Goal: Information Seeking & Learning: Learn about a topic

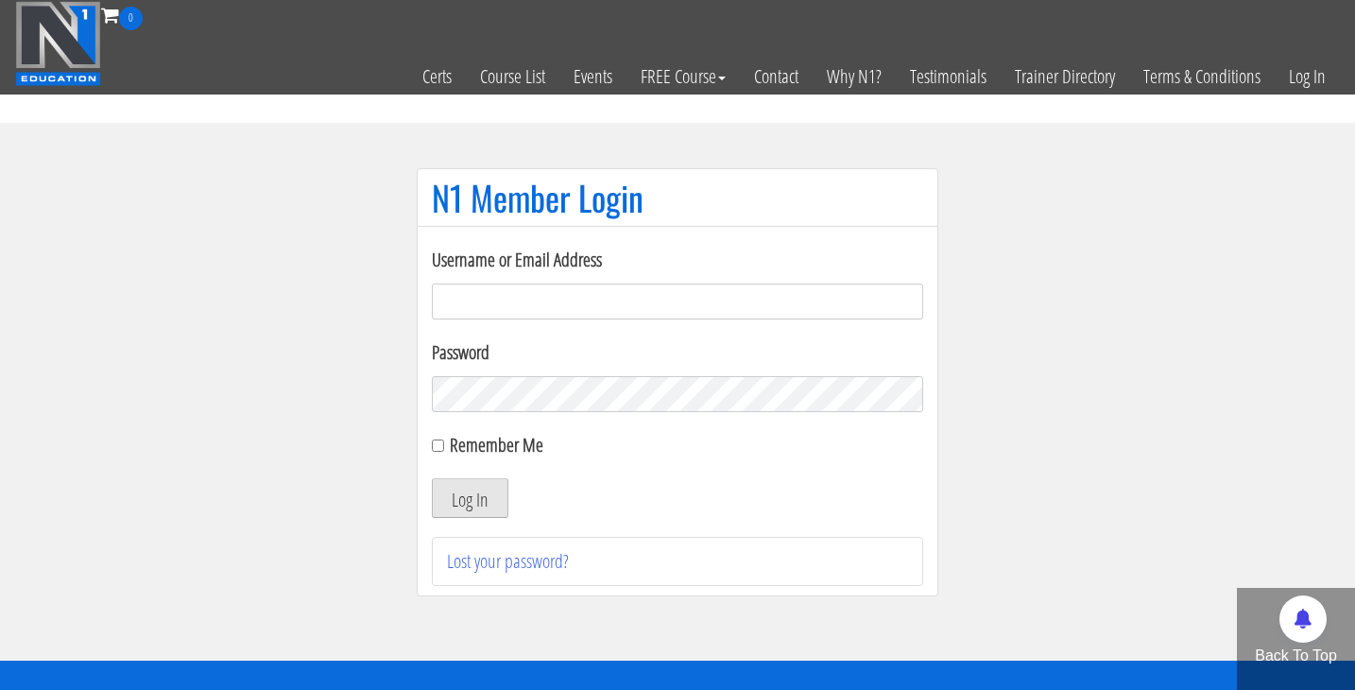
type input "[PERSON_NAME][EMAIL_ADDRESS][DOMAIN_NAME]"
click at [492, 505] on button "Log In" at bounding box center [470, 498] width 77 height 40
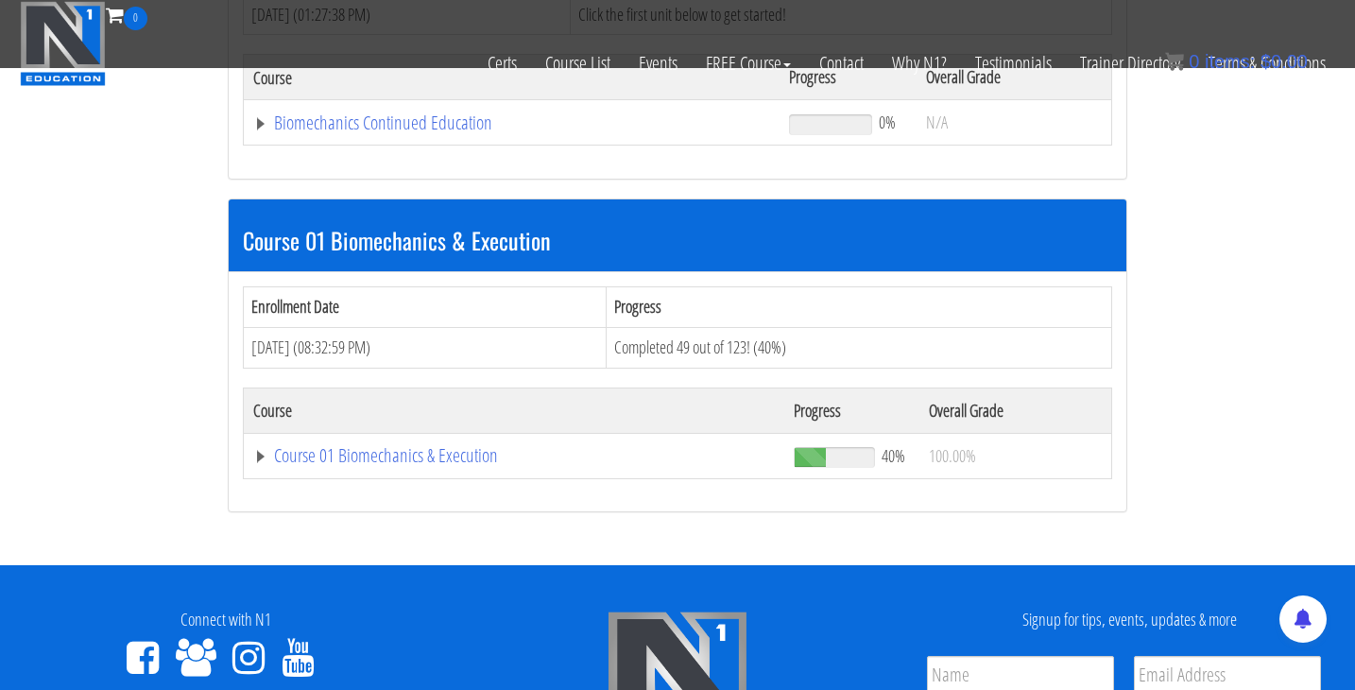
scroll to position [419, 0]
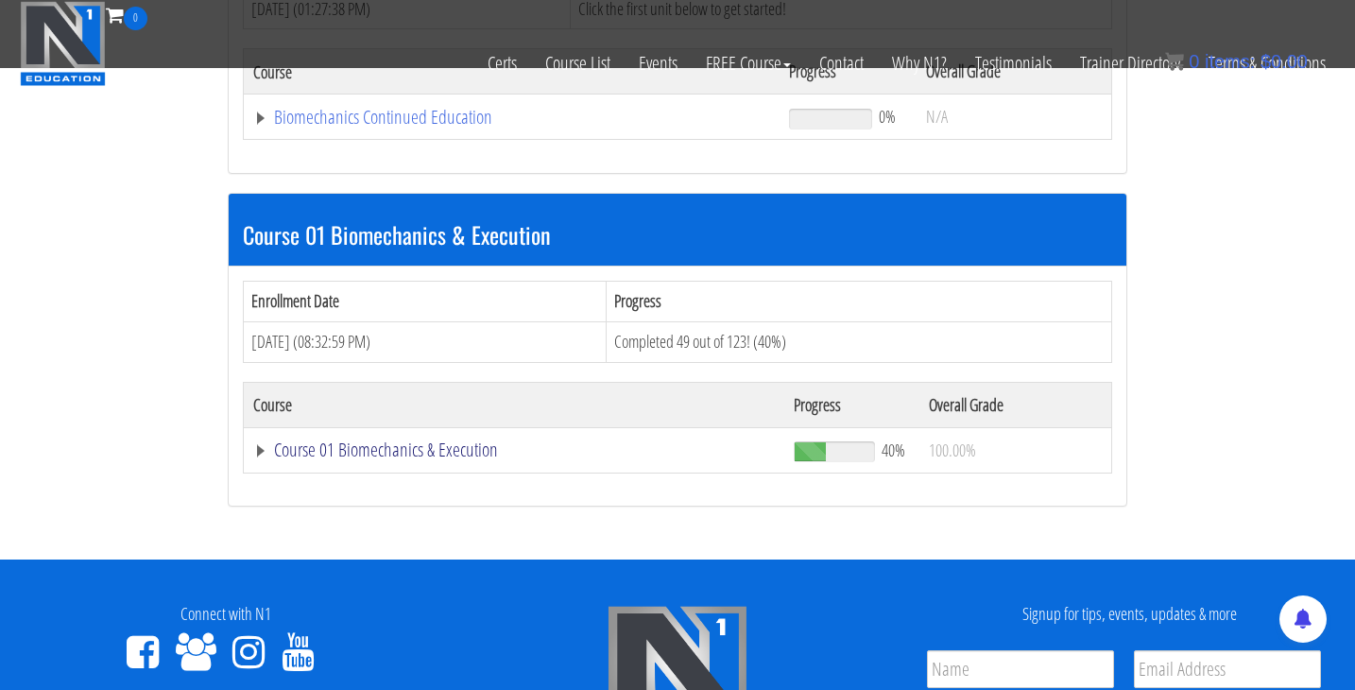
click at [439, 441] on link "Course 01 Biomechanics & Execution" at bounding box center [513, 449] width 521 height 19
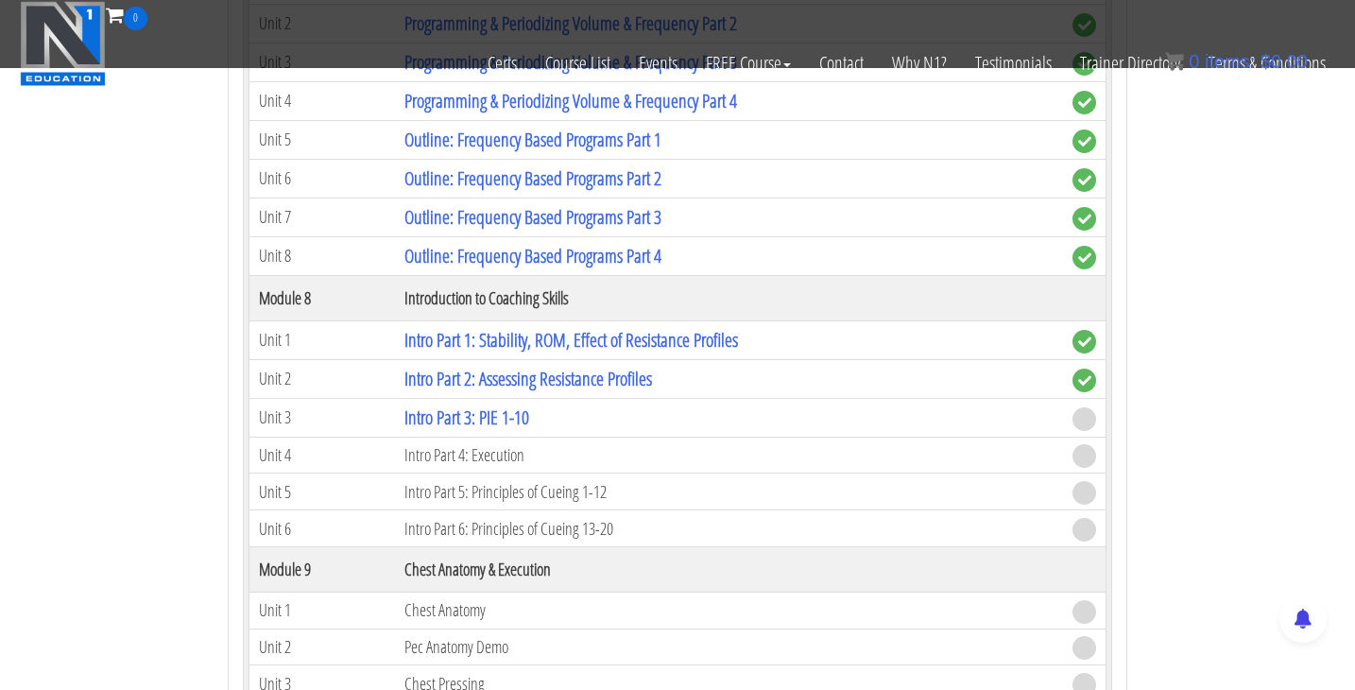
scroll to position [2800, 0]
click at [491, 424] on link "Intro Part 3: PIE 1-10" at bounding box center [466, 416] width 125 height 26
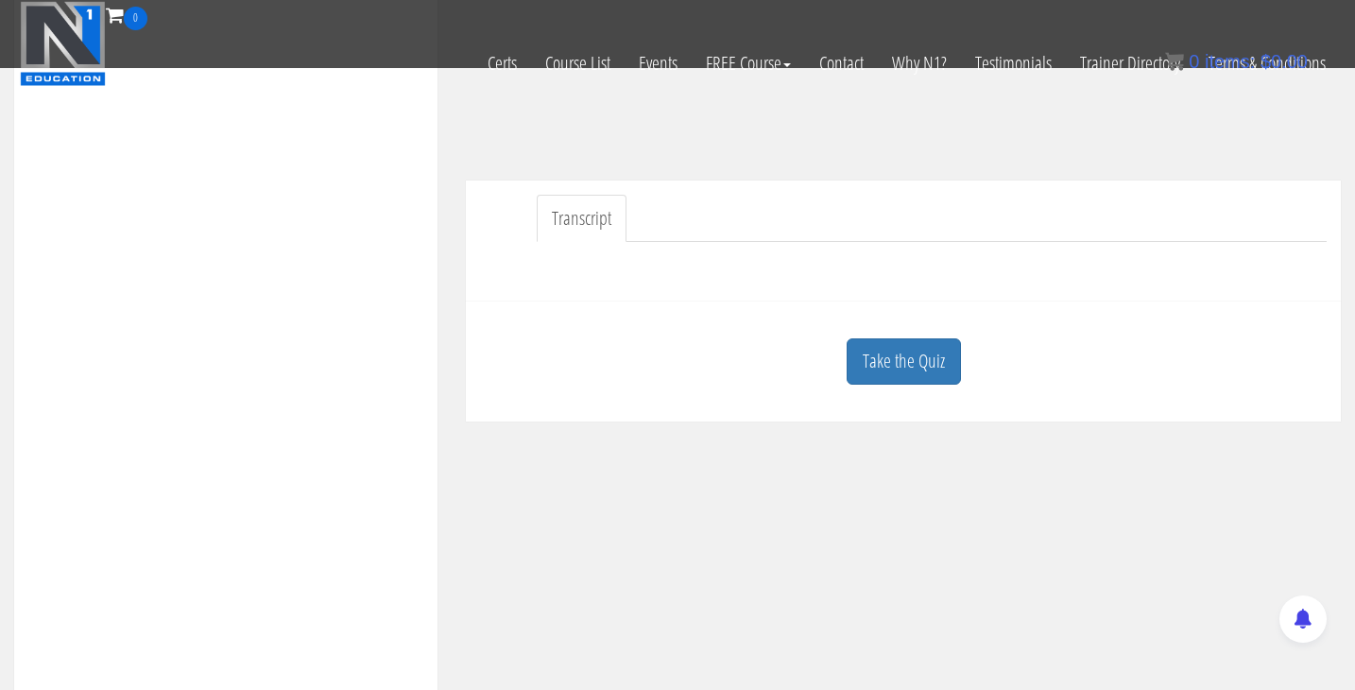
scroll to position [503, 0]
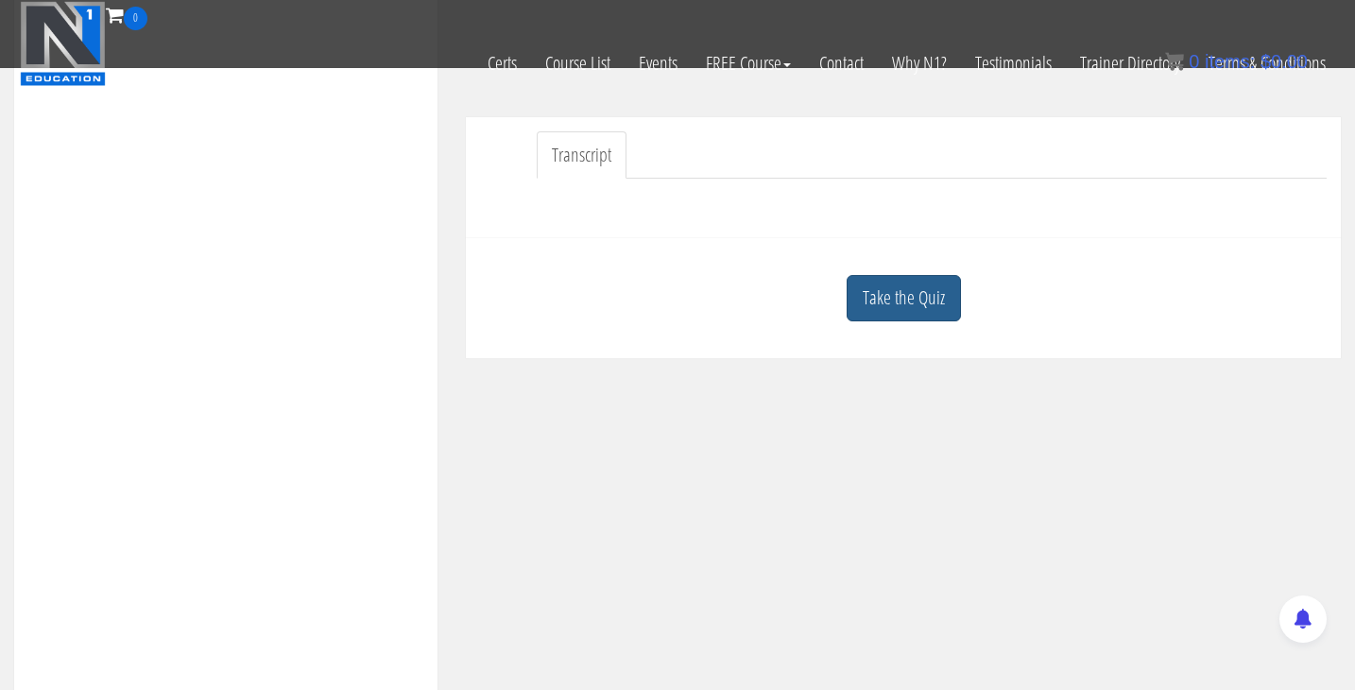
click at [921, 308] on link "Take the Quiz" at bounding box center [903, 298] width 114 height 46
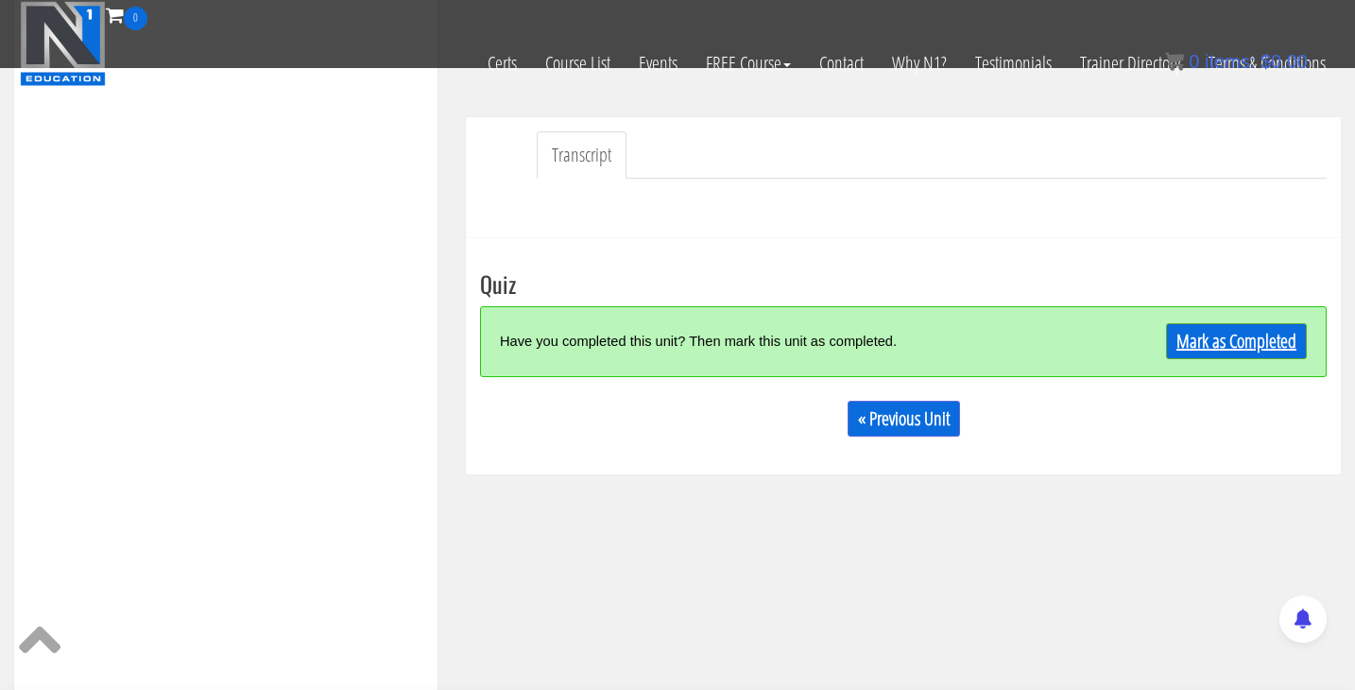
click at [1197, 351] on link "Mark as Completed" at bounding box center [1236, 341] width 141 height 36
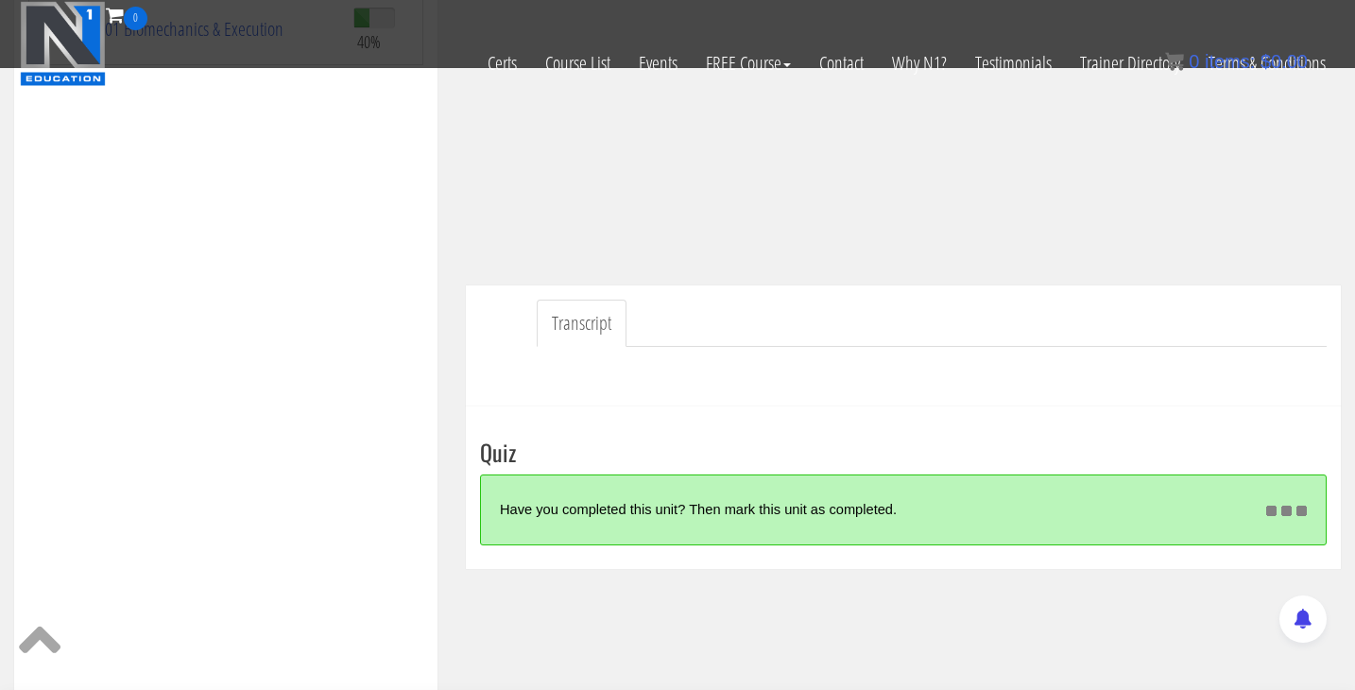
scroll to position [334, 0]
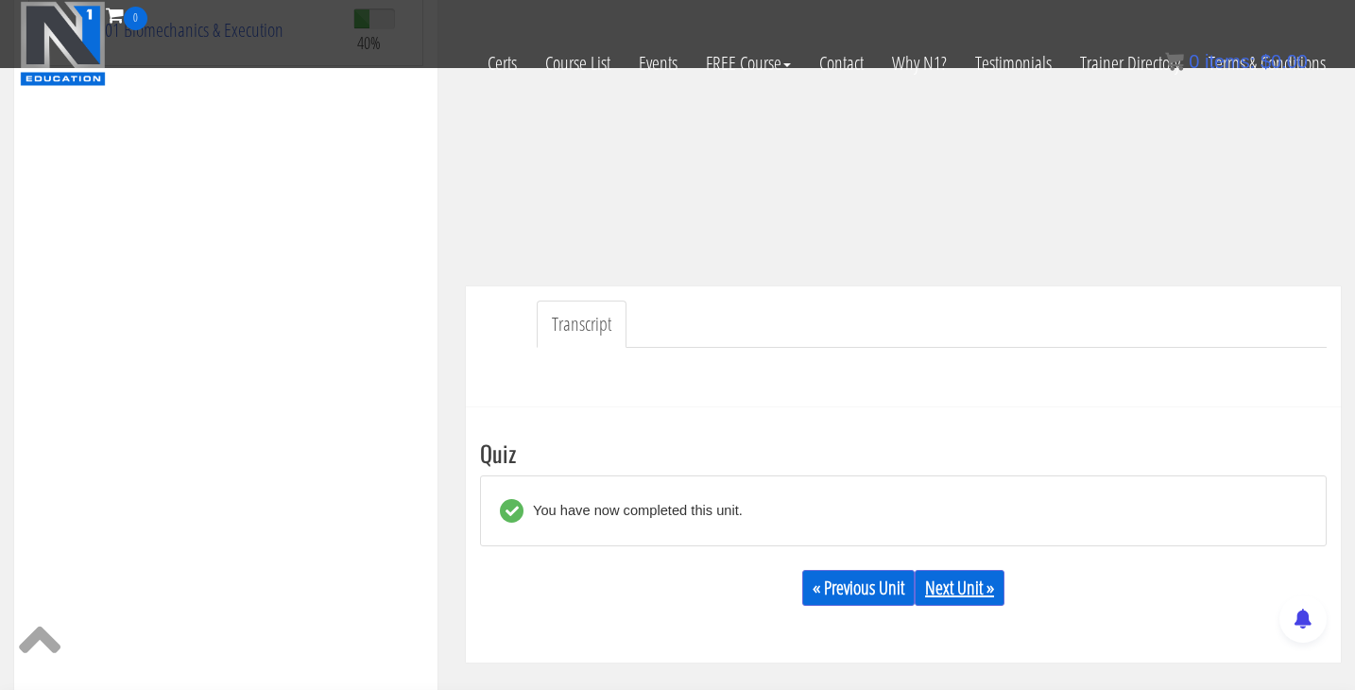
click at [965, 585] on link "Next Unit »" at bounding box center [959, 588] width 90 height 36
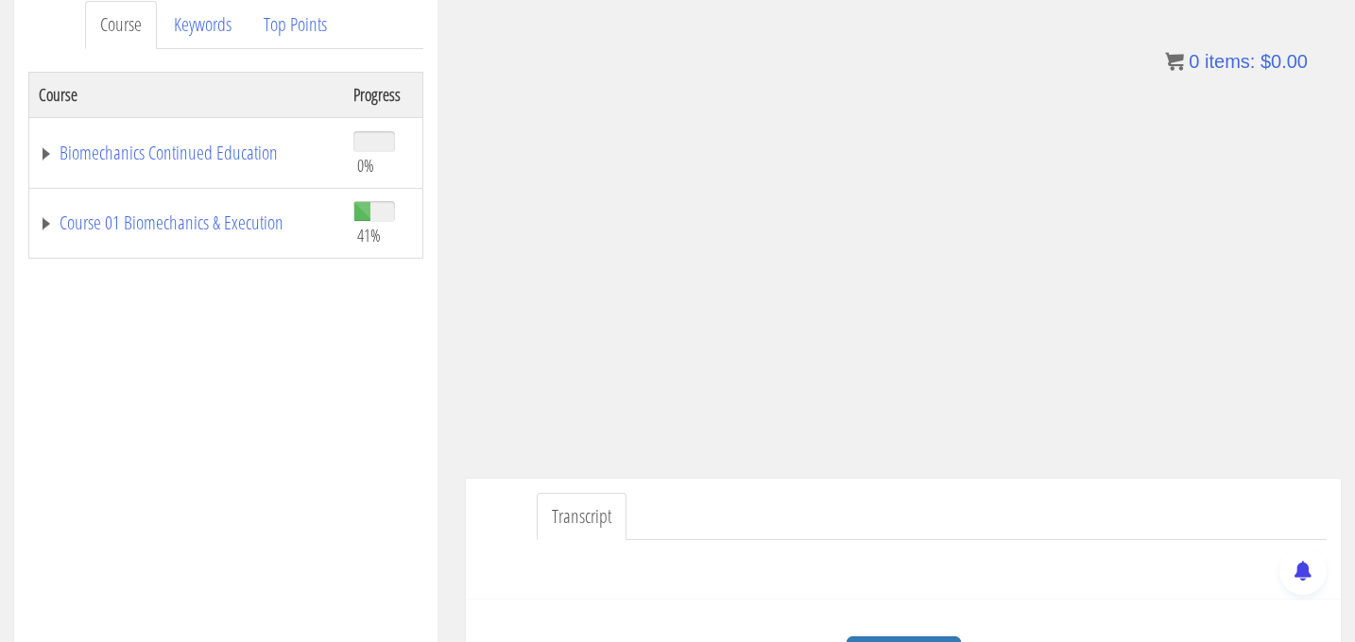
scroll to position [264, 0]
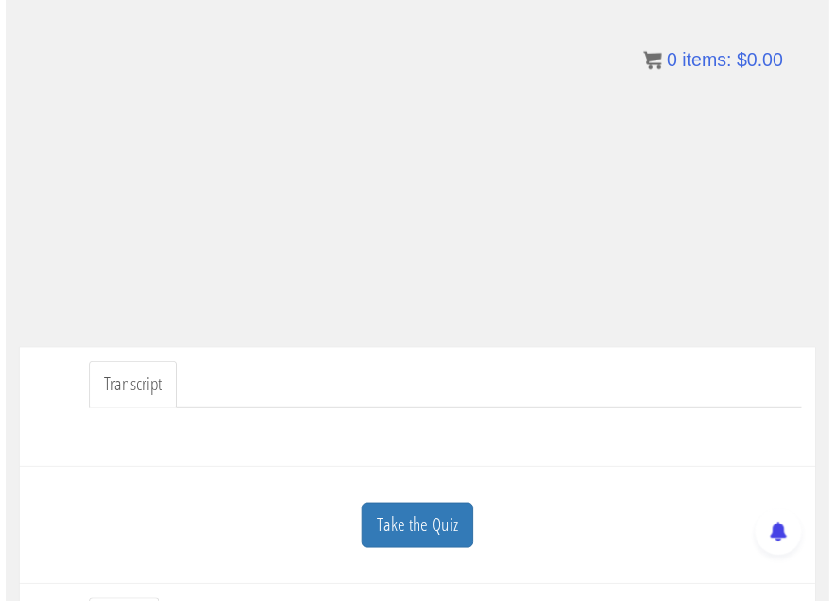
scroll to position [214, 0]
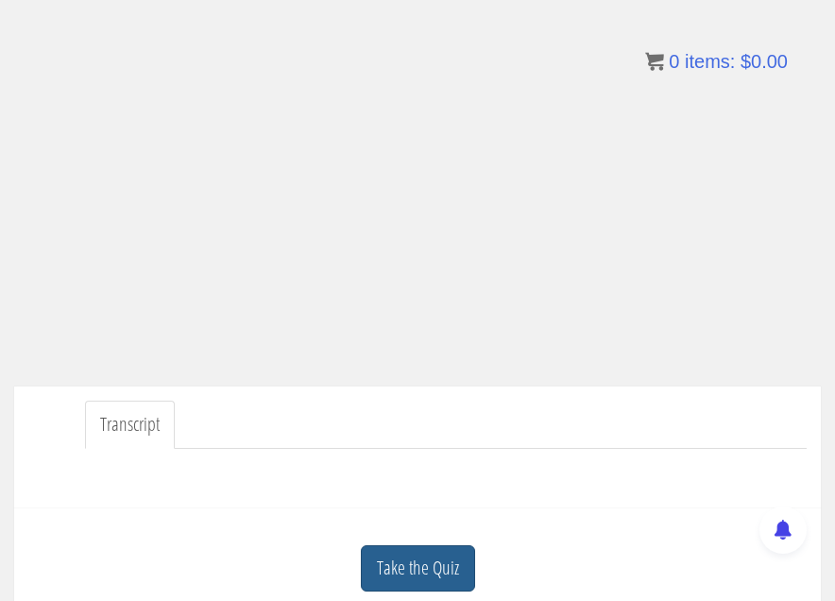
click at [455, 579] on link "Take the Quiz" at bounding box center [418, 568] width 114 height 46
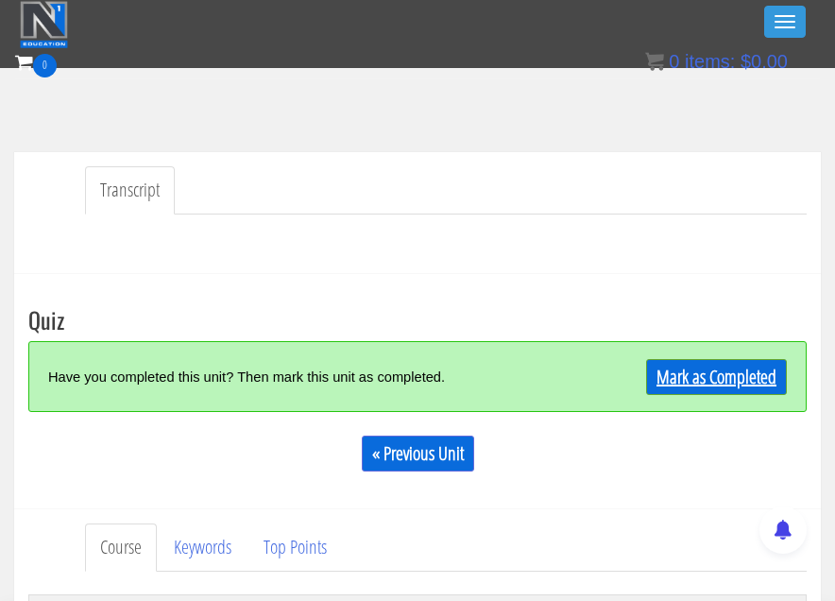
click at [708, 374] on link "Mark as Completed" at bounding box center [716, 377] width 141 height 36
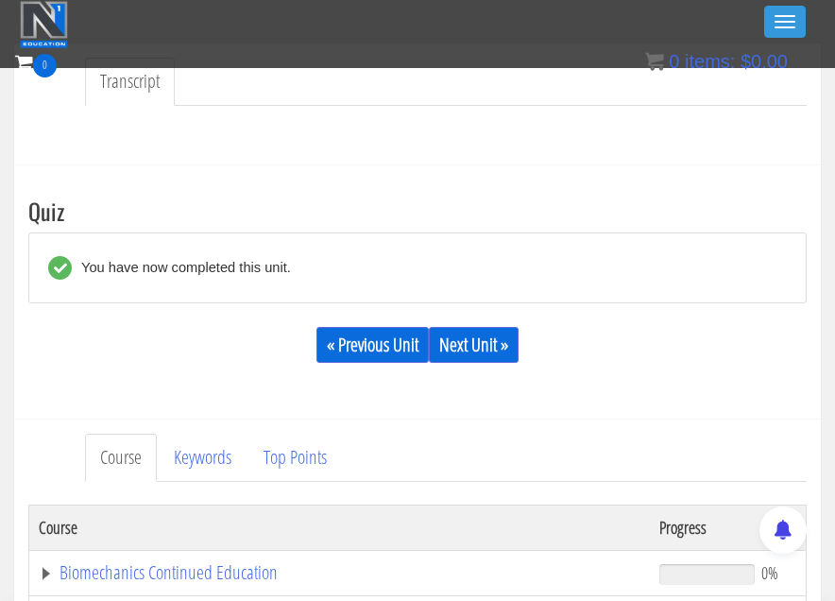
scroll to position [541, 0]
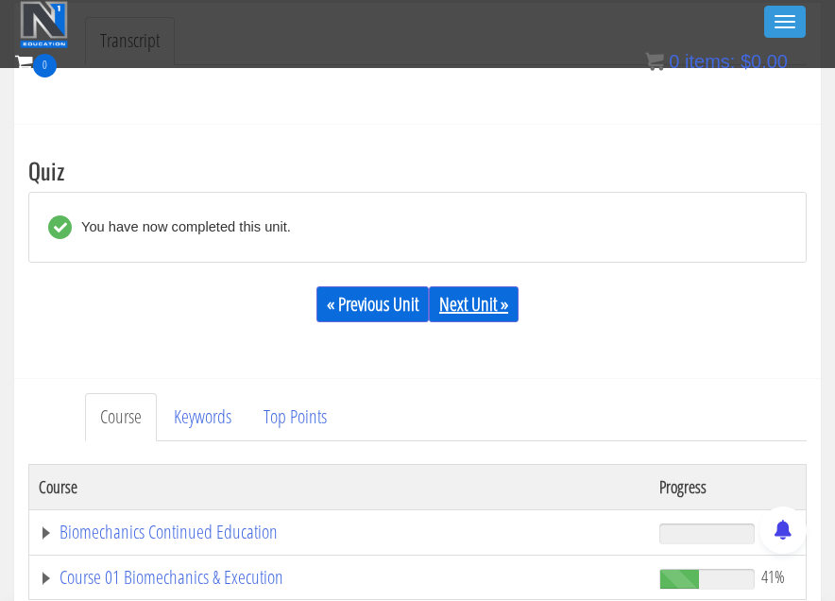
click at [467, 304] on link "Next Unit »" at bounding box center [474, 304] width 90 height 36
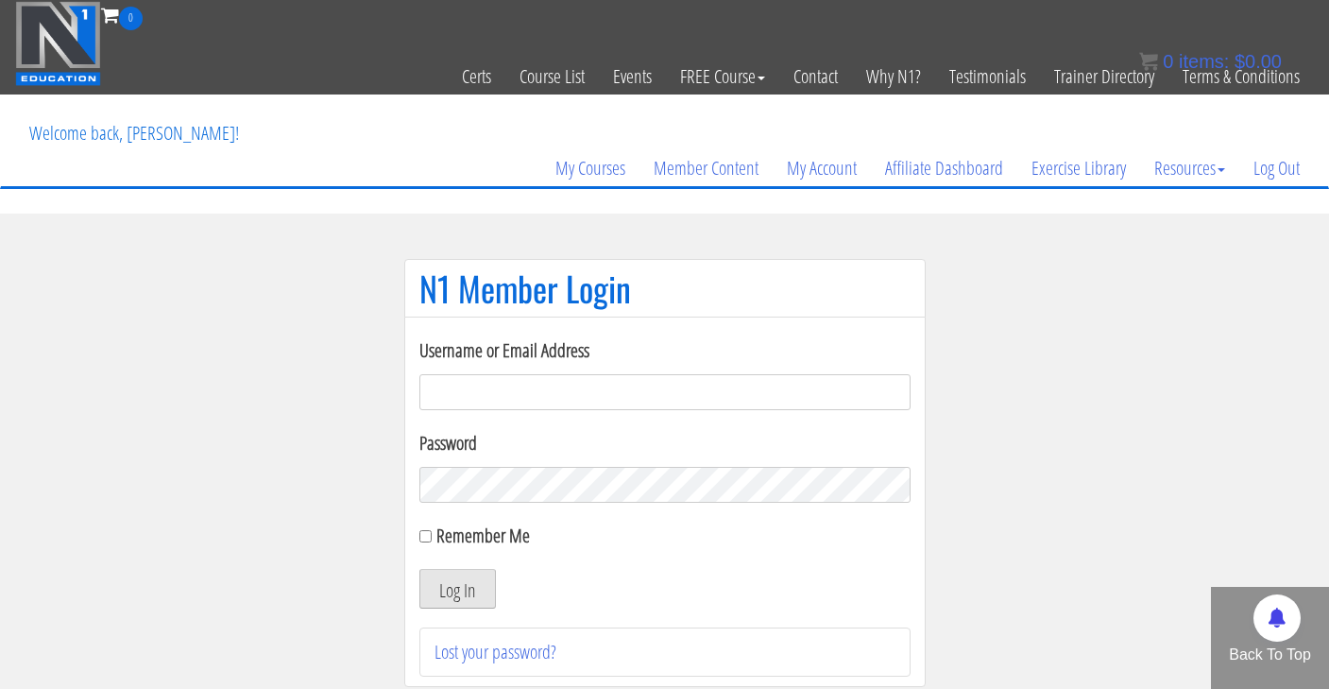
type input "cynthia.jimenez49@yahoo.com"
click at [458, 592] on button "Log In" at bounding box center [457, 589] width 77 height 40
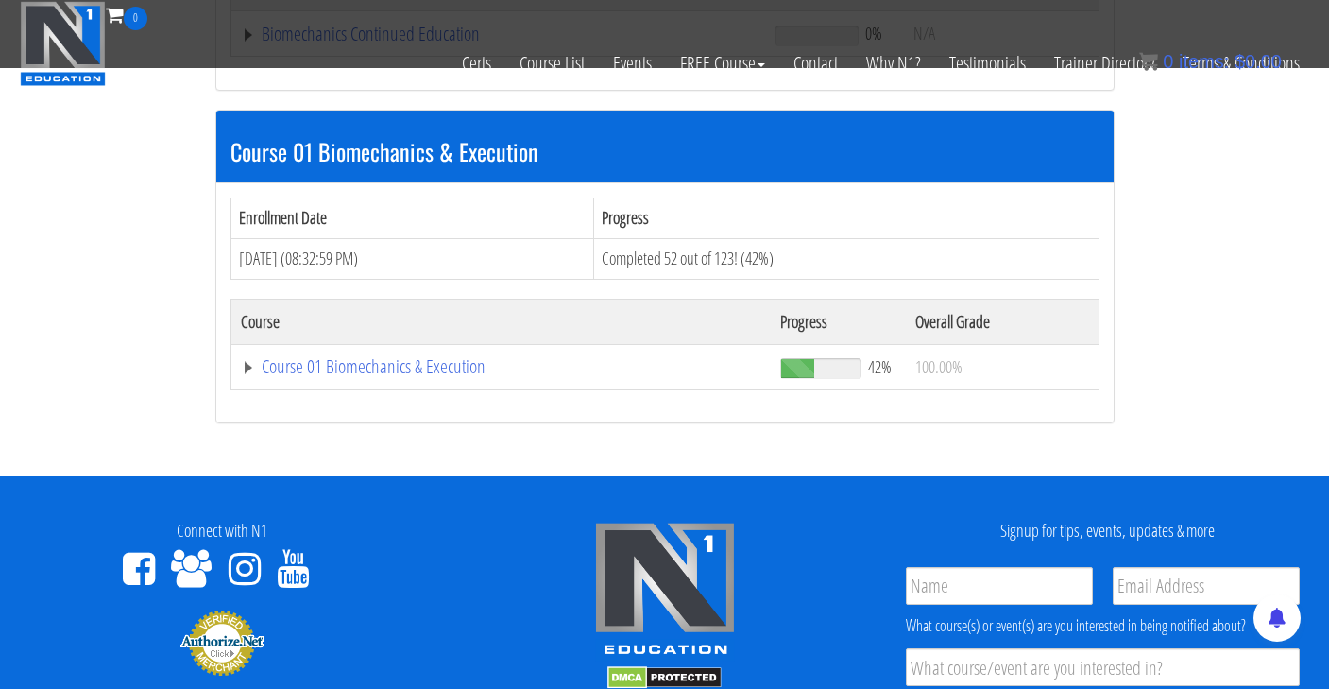
scroll to position [503, 0]
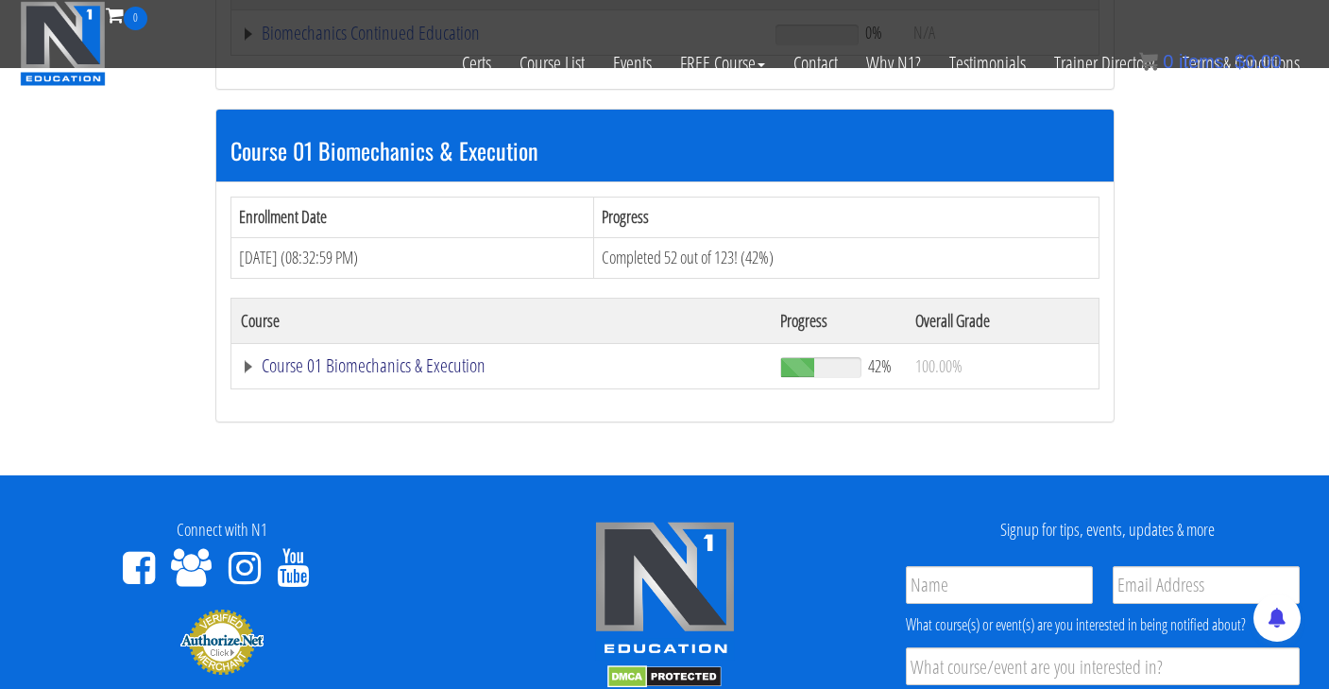
click at [459, 368] on link "Course 01 Biomechanics & Execution" at bounding box center [501, 365] width 521 height 19
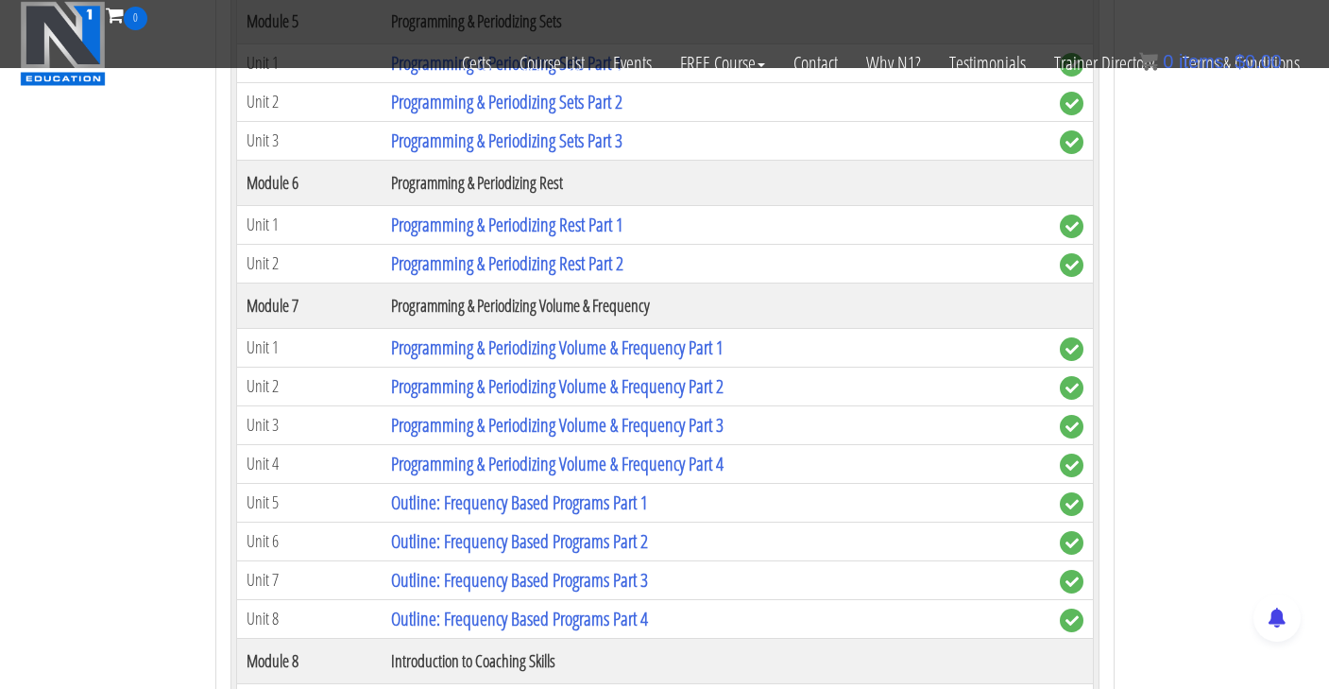
scroll to position [3102, 0]
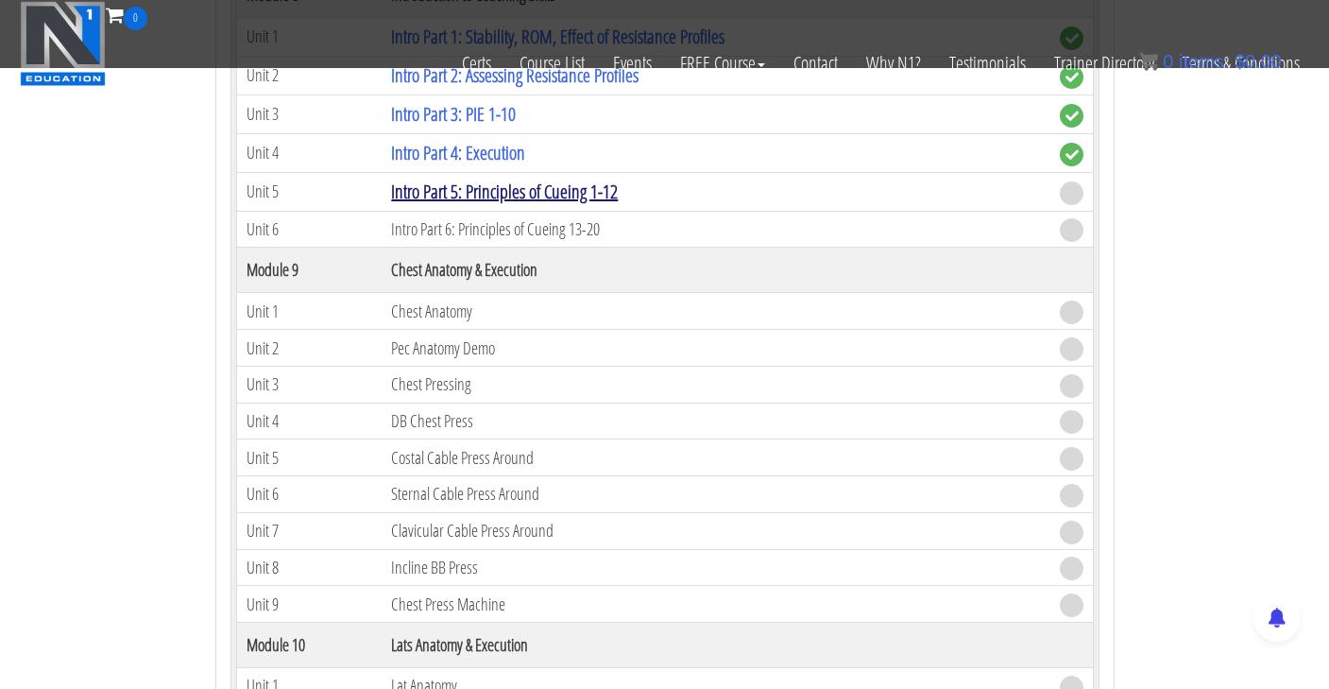
click at [509, 194] on link "Intro Part 5: Principles of Cueing 1-12" at bounding box center [504, 192] width 227 height 26
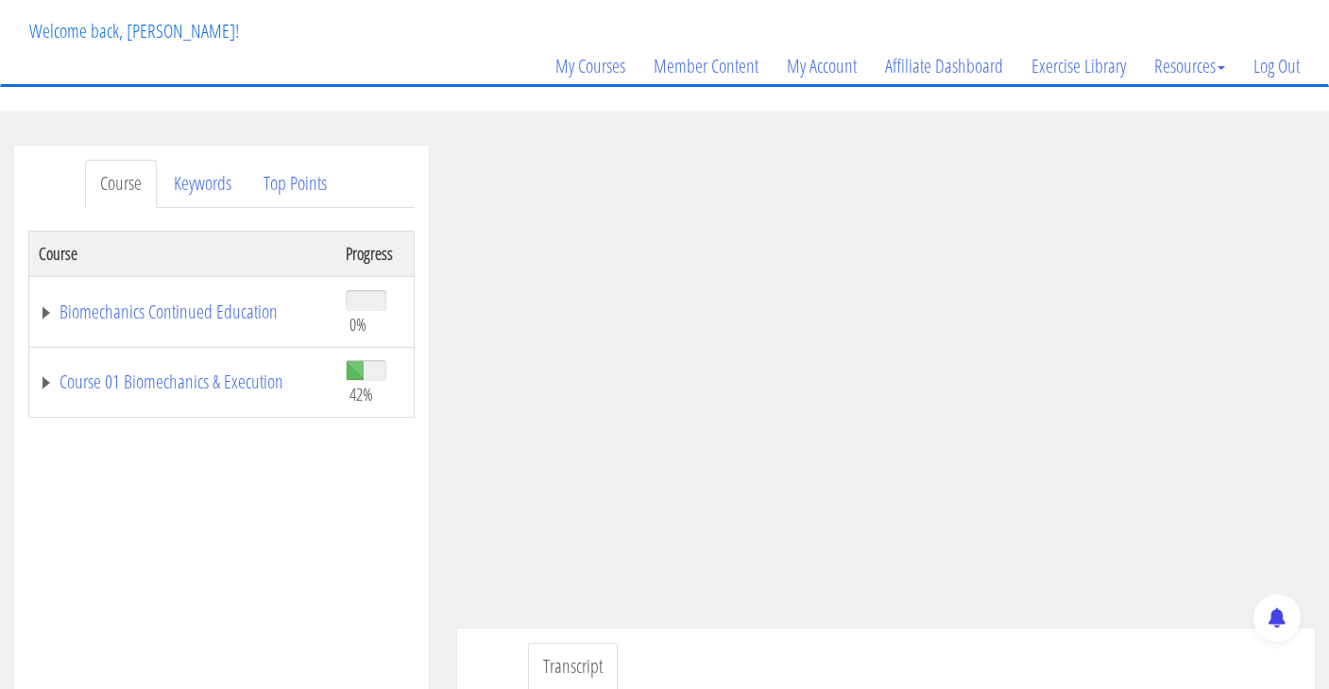
scroll to position [128, 0]
